Goal: Information Seeking & Learning: Learn about a topic

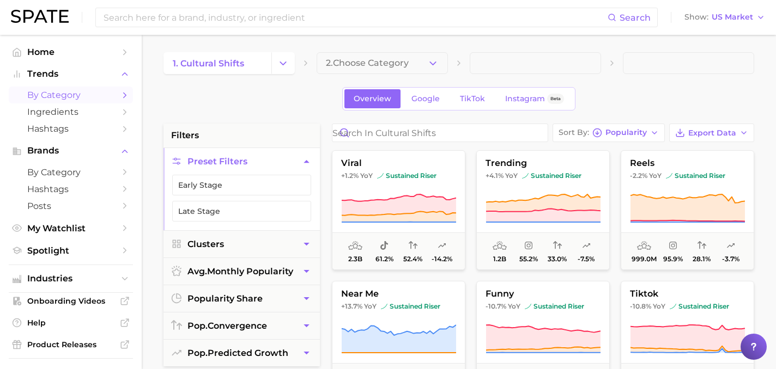
scroll to position [1, 0]
click at [484, 64] on span at bounding box center [535, 63] width 131 height 22
click at [412, 64] on button "2. Choose Category" at bounding box center [381, 63] width 131 height 22
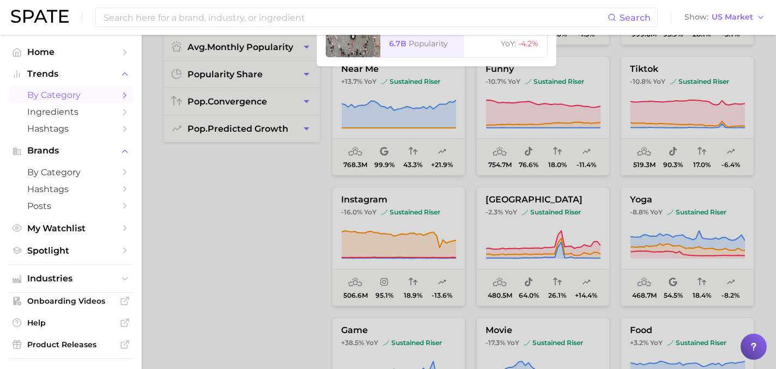
scroll to position [0, 0]
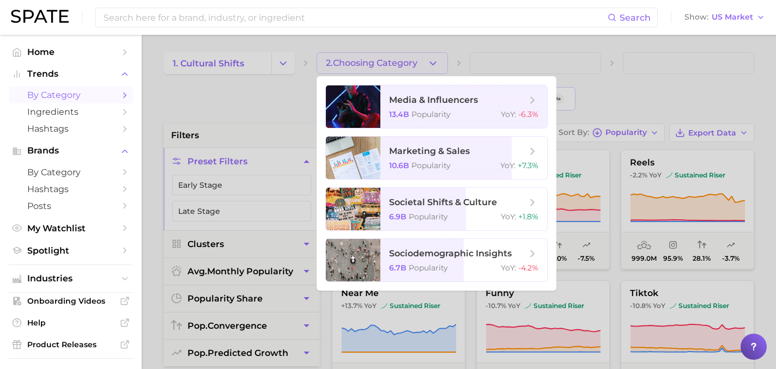
click at [65, 94] on span "by Category" at bounding box center [70, 95] width 87 height 10
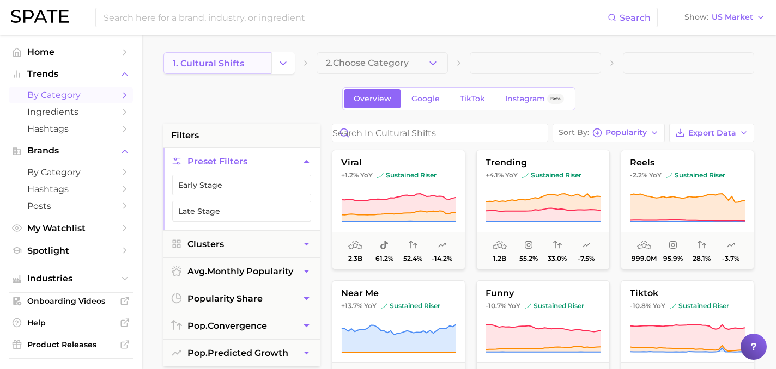
click at [220, 58] on span "1. cultural shifts" at bounding box center [208, 63] width 71 height 10
click at [279, 66] on icon "Change Category" at bounding box center [282, 63] width 11 height 11
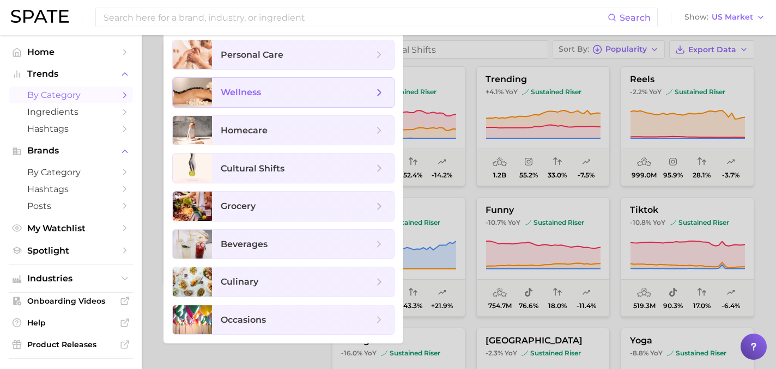
scroll to position [85, 0]
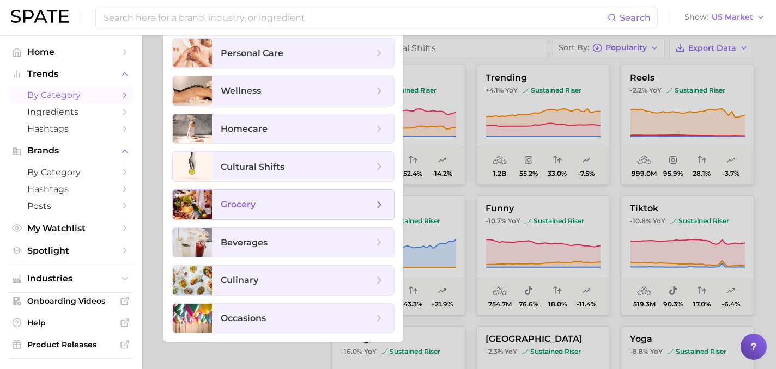
click at [245, 207] on span "grocery" at bounding box center [238, 204] width 35 height 10
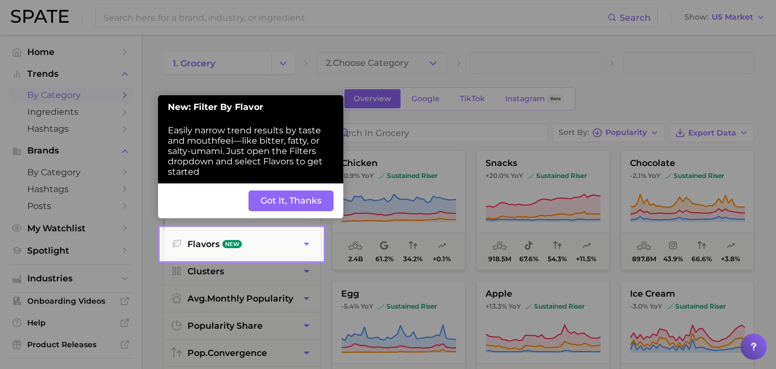
click at [289, 202] on button "Got It, Thanks" at bounding box center [290, 201] width 85 height 21
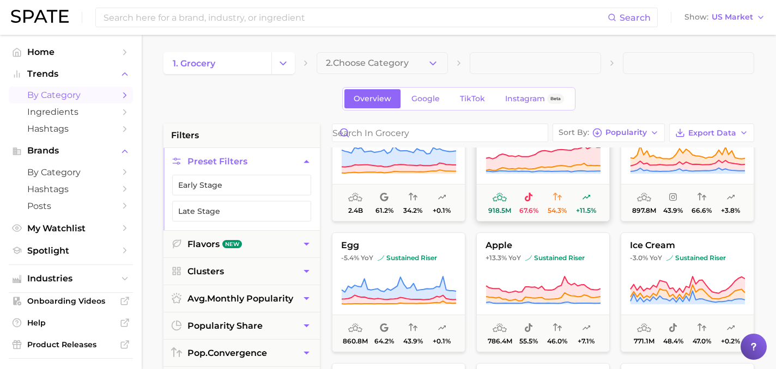
scroll to position [49, 0]
click at [397, 65] on span "2. Choose Category" at bounding box center [367, 63] width 83 height 10
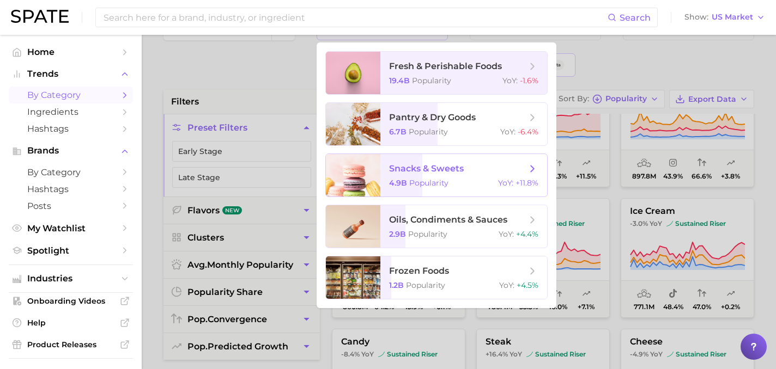
scroll to position [38, 0]
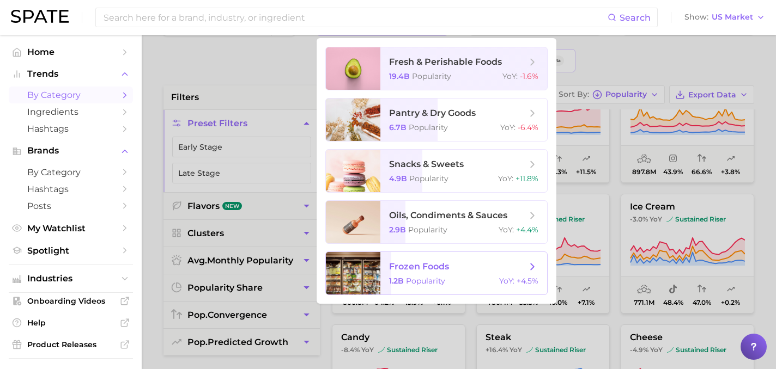
click at [393, 263] on span "frozen foods" at bounding box center [419, 266] width 60 height 10
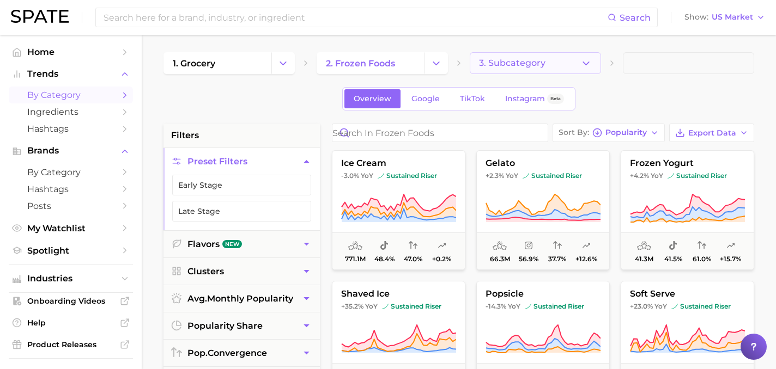
click at [503, 63] on span "3. Subcategory" at bounding box center [512, 63] width 66 height 10
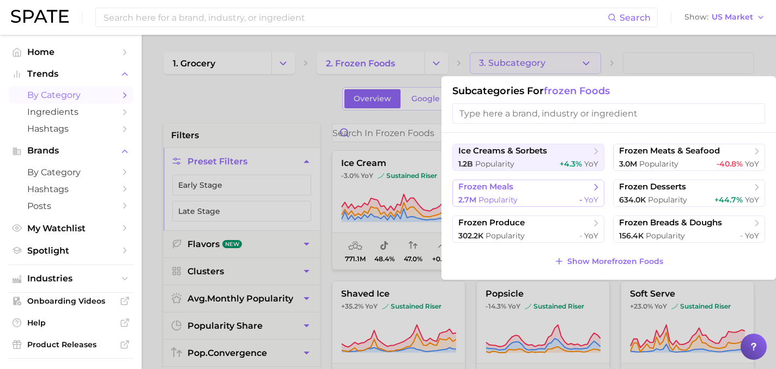
click at [532, 189] on span "frozen meals" at bounding box center [524, 187] width 132 height 11
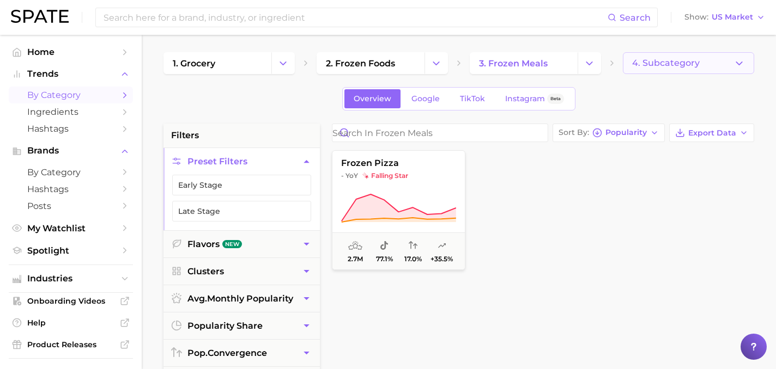
click at [646, 61] on span "4. Subcategory" at bounding box center [666, 63] width 68 height 10
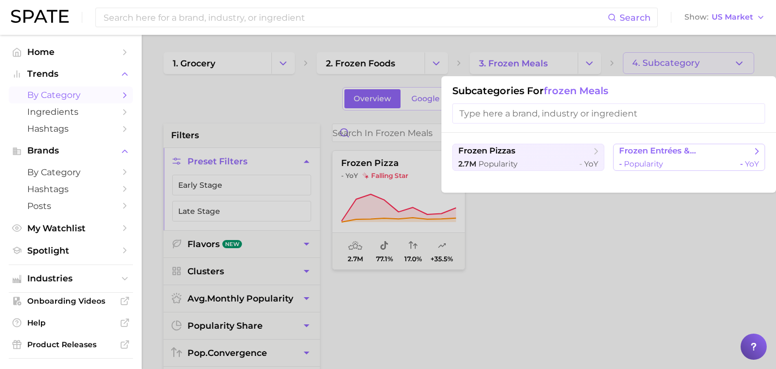
click at [630, 160] on span "Popularity" at bounding box center [643, 164] width 39 height 10
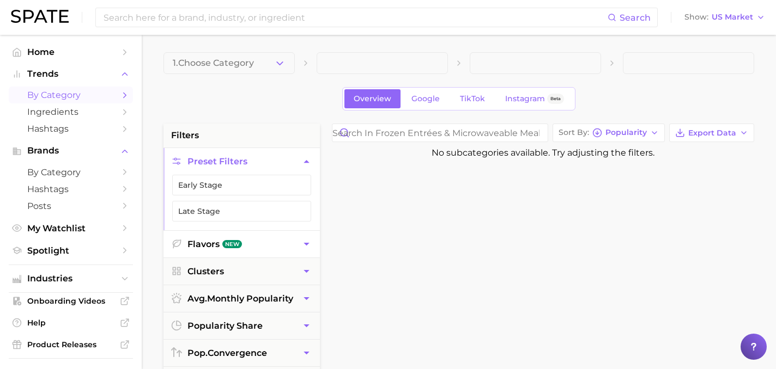
click at [242, 243] on button "Flavors New" at bounding box center [241, 244] width 156 height 27
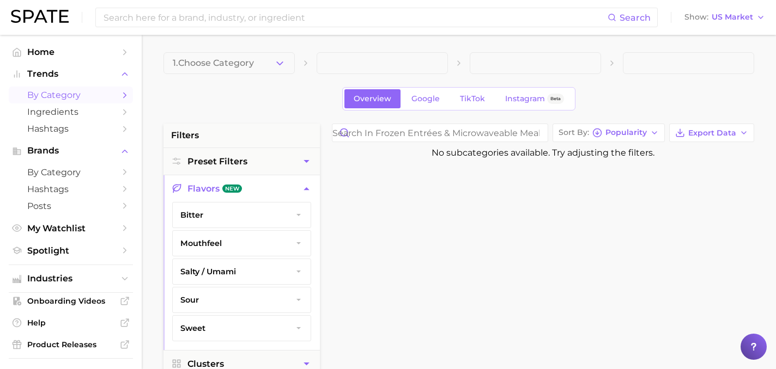
click at [233, 272] on span "salty / umami" at bounding box center [208, 272] width 56 height 10
click at [234, 289] on button "All salty / umami" at bounding box center [241, 294] width 120 height 21
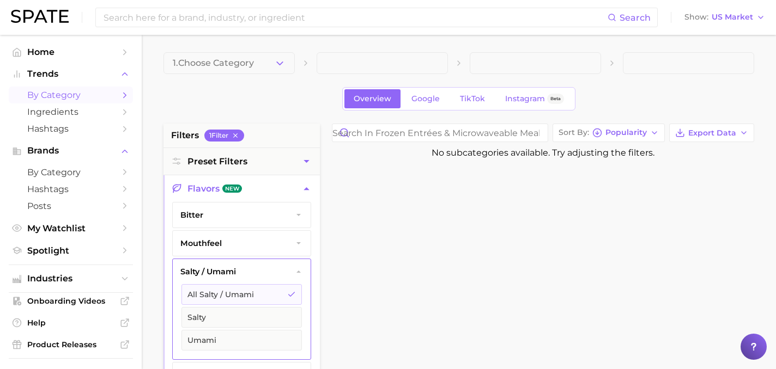
click at [288, 105] on div "Overview Google TikTok Instagram Beta" at bounding box center [458, 98] width 590 height 23
click at [527, 62] on span at bounding box center [535, 63] width 131 height 22
click at [257, 66] on button "1. Choose Category" at bounding box center [228, 63] width 131 height 22
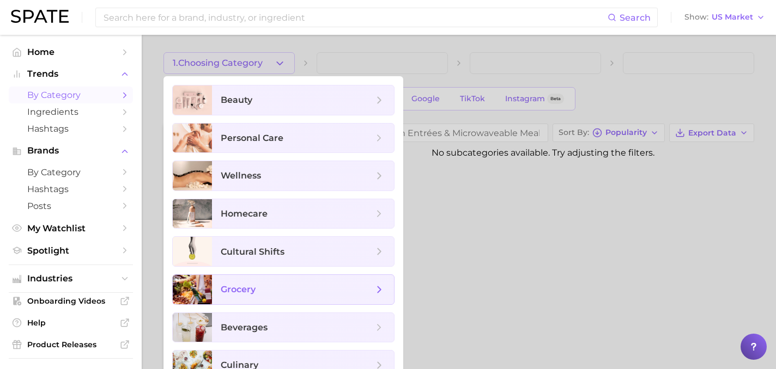
click at [242, 296] on span "grocery" at bounding box center [303, 289] width 182 height 29
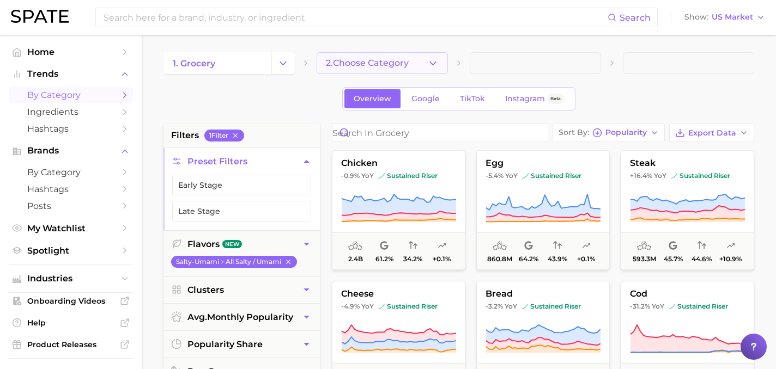
click at [382, 59] on span "2. Choose Category" at bounding box center [367, 63] width 83 height 10
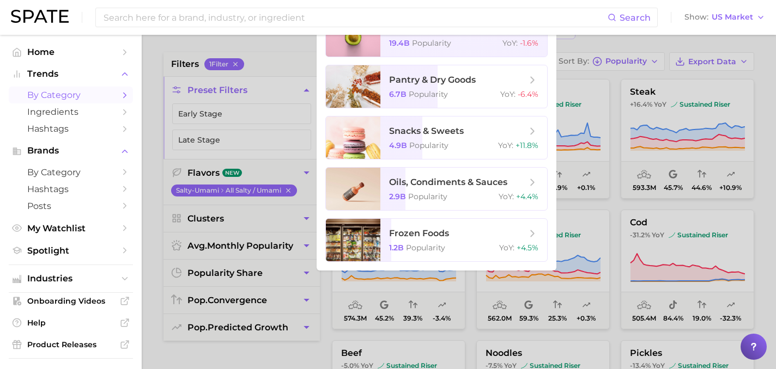
scroll to position [21, 0]
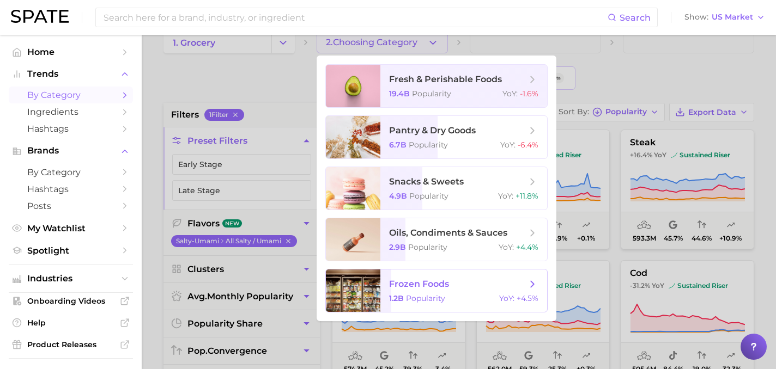
click at [387, 291] on span "frozen foods 1.2b Popularity YoY : +4.5%" at bounding box center [463, 291] width 167 height 42
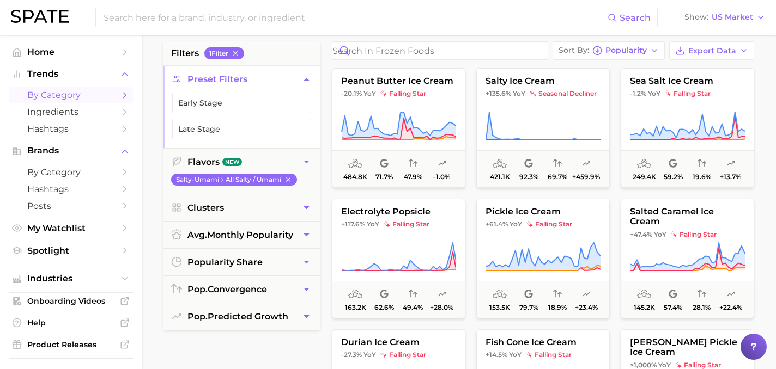
scroll to position [11, 0]
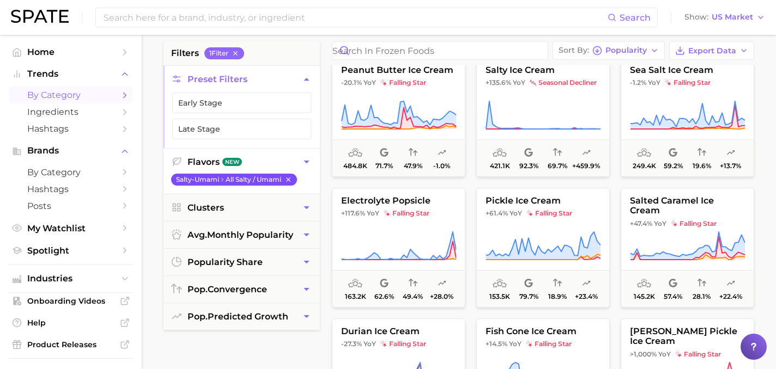
click at [290, 176] on icon "button" at bounding box center [288, 180] width 8 height 8
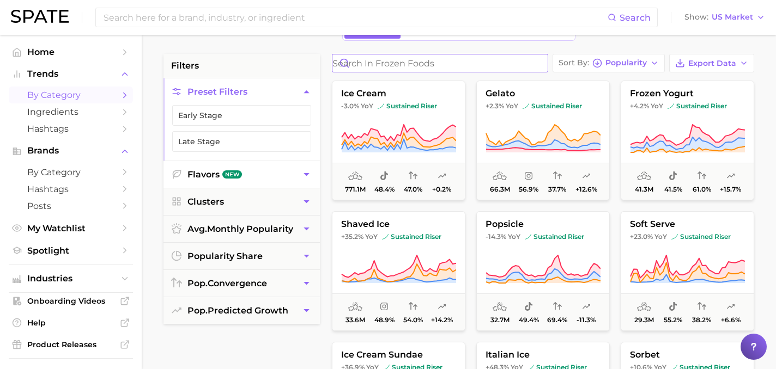
click at [389, 68] on input "Search in frozen foods" at bounding box center [439, 62] width 215 height 17
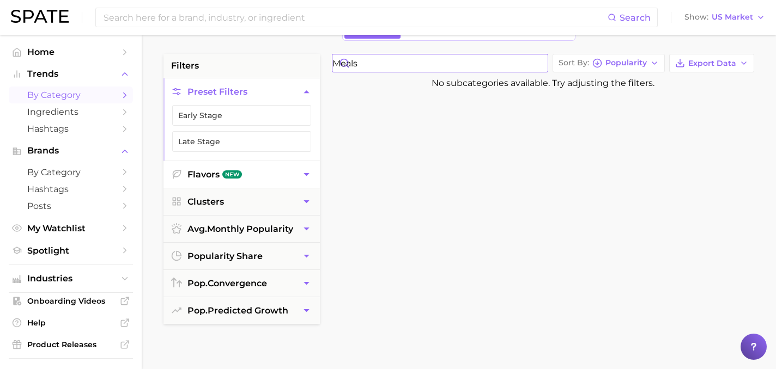
click at [366, 67] on input "meals" at bounding box center [439, 62] width 215 height 17
click at [363, 59] on input "international" at bounding box center [439, 62] width 215 height 17
type input "ethnic"
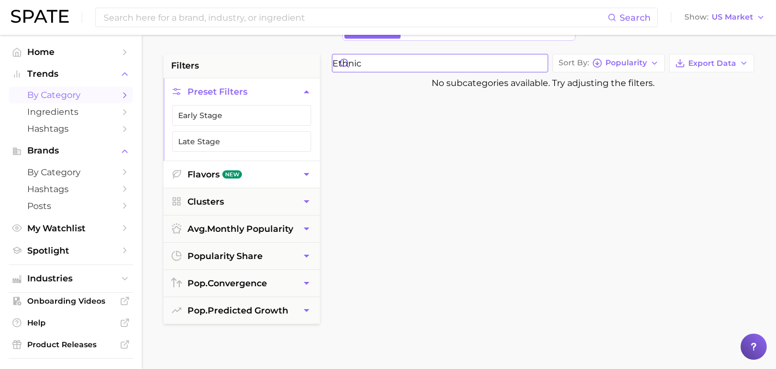
click at [544, 66] on input "ethnic" at bounding box center [439, 62] width 215 height 17
click at [541, 62] on input "ethnic" at bounding box center [439, 62] width 215 height 17
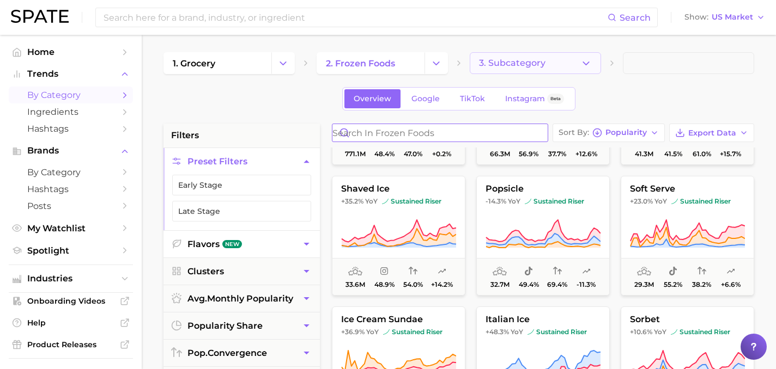
click at [512, 61] on span "3. Subcategory" at bounding box center [512, 63] width 66 height 10
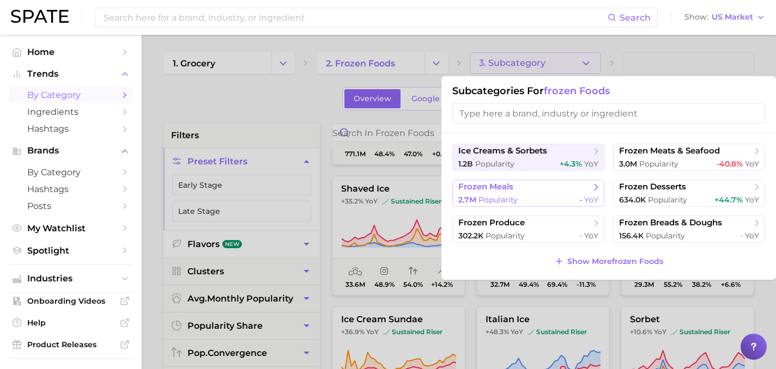
click at [532, 192] on span "frozen meals" at bounding box center [524, 187] width 132 height 11
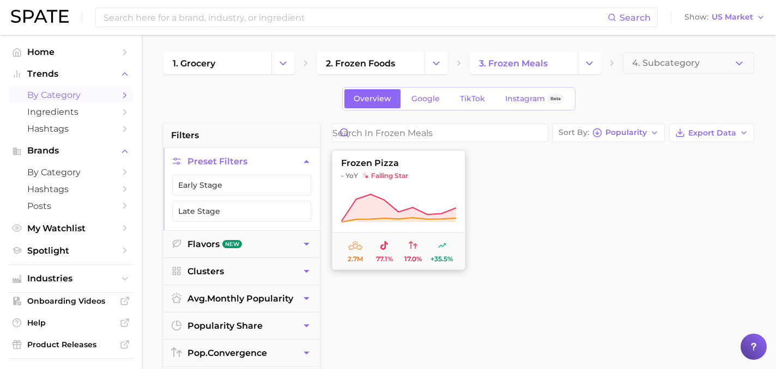
click at [422, 211] on icon at bounding box center [399, 207] width 114 height 27
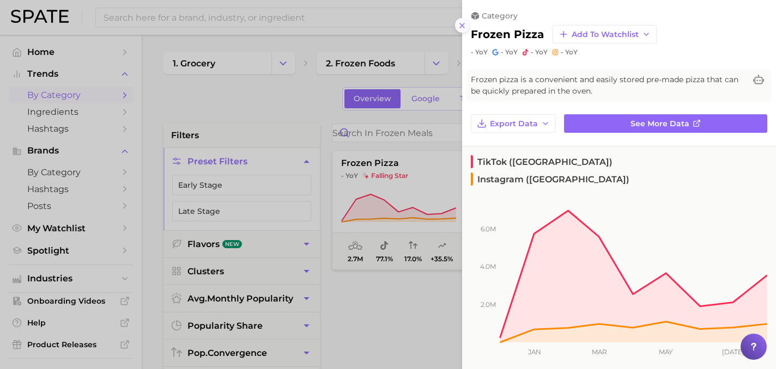
click at [461, 25] on line at bounding box center [462, 25] width 4 height 4
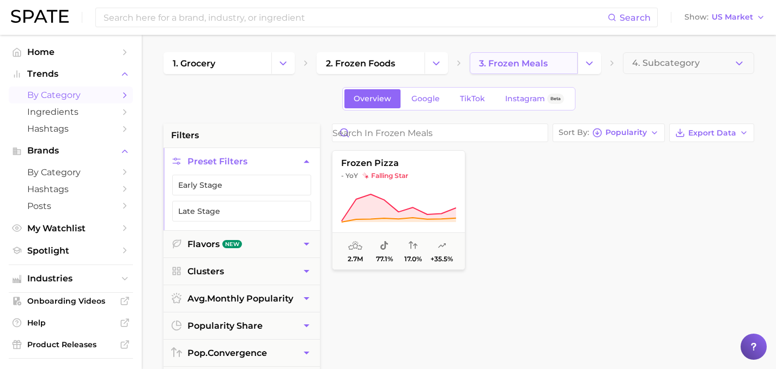
click at [502, 63] on span "3. frozen meals" at bounding box center [513, 63] width 69 height 10
click at [586, 59] on icon "Change Category" at bounding box center [588, 63] width 11 height 11
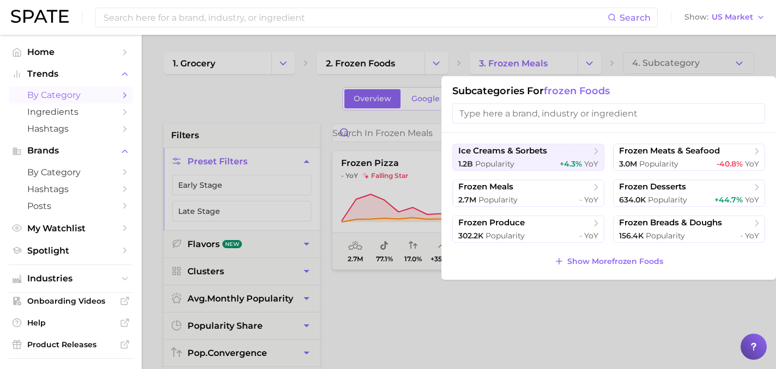
click at [452, 309] on div at bounding box center [388, 184] width 776 height 369
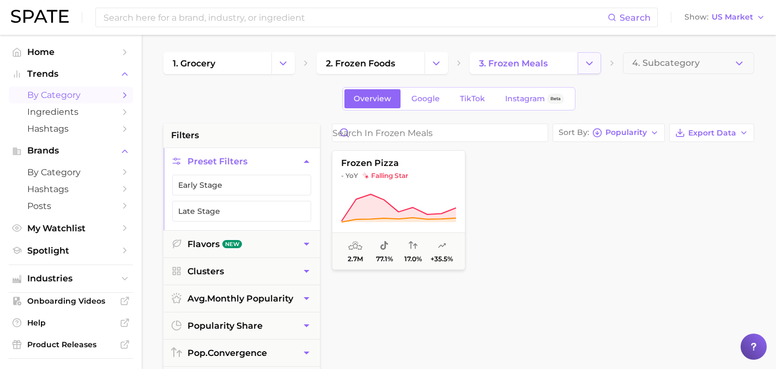
click at [587, 65] on icon "Change Category" at bounding box center [588, 63] width 11 height 11
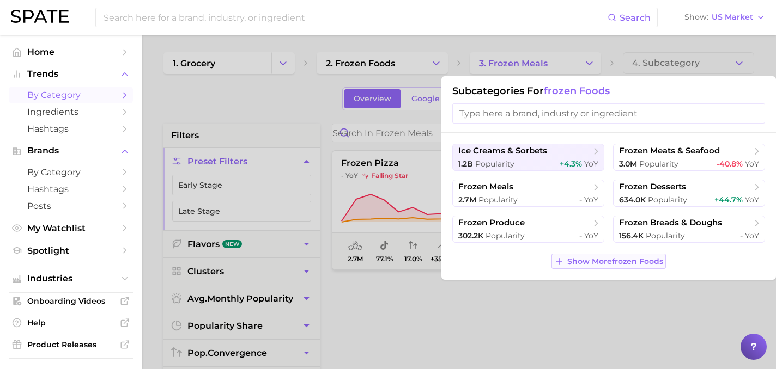
click at [589, 260] on span "Show More frozen foods" at bounding box center [615, 261] width 96 height 9
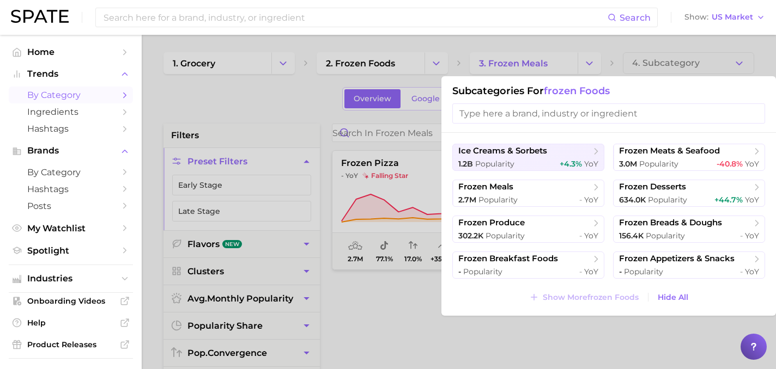
click at [382, 314] on div at bounding box center [388, 184] width 776 height 369
